Goal: Navigation & Orientation: Find specific page/section

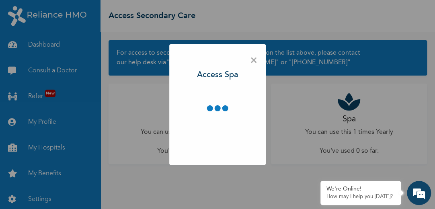
scroll to position [3, 0]
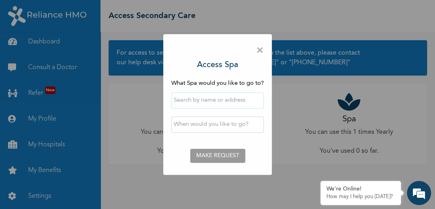
click at [235, 102] on input "text" at bounding box center [217, 101] width 93 height 16
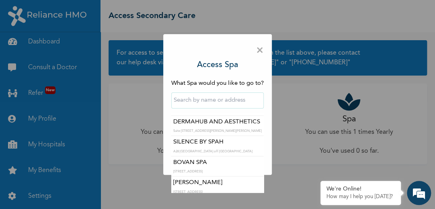
scroll to position [283, 0]
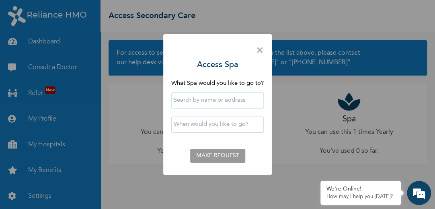
click at [260, 47] on span "×" at bounding box center [260, 50] width 8 height 17
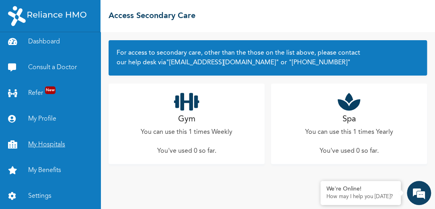
click at [47, 138] on link "My Hospitals" at bounding box center [50, 145] width 101 height 26
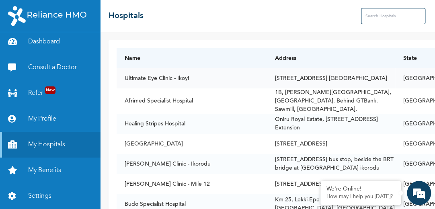
click at [172, 78] on td "Ultimate Eye Clinic - Ikoyi" at bounding box center [192, 78] width 151 height 20
click at [198, 73] on td "Ultimate Eye Clinic - Ikoyi" at bounding box center [192, 78] width 151 height 20
click at [227, 75] on td "Ultimate Eye Clinic - Ikoyi" at bounding box center [192, 78] width 151 height 20
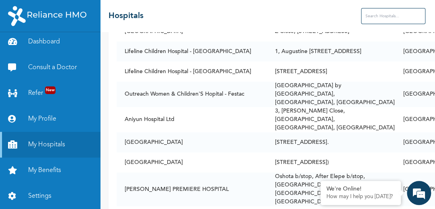
scroll to position [206, 0]
